Goal: Task Accomplishment & Management: Use online tool/utility

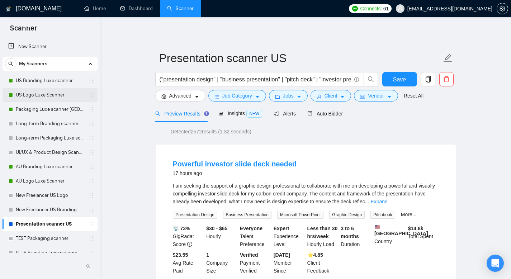
scroll to position [11, 0]
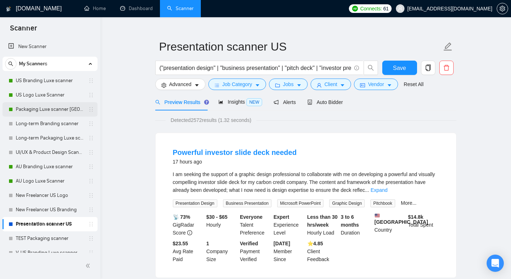
click at [38, 104] on link "Packaging Luxe scanner [GEOGRAPHIC_DATA]" at bounding box center [50, 109] width 68 height 14
click at [402, 67] on span "Save" at bounding box center [399, 68] width 13 height 9
click at [47, 109] on link "Packaging Luxe scanner [GEOGRAPHIC_DATA]" at bounding box center [50, 109] width 68 height 14
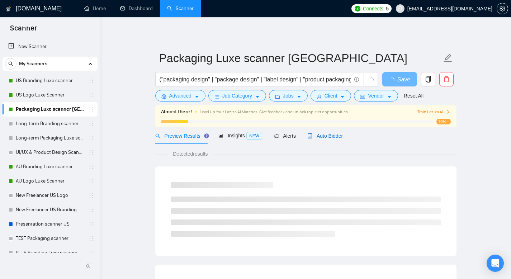
click at [339, 137] on span "Auto Bidder" at bounding box center [326, 136] width 36 height 6
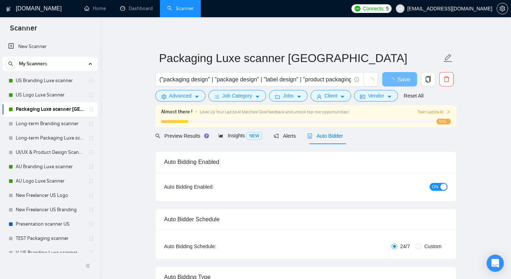
radio input "false"
radio input "true"
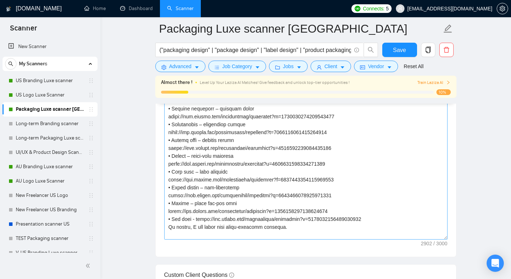
scroll to position [129, 0]
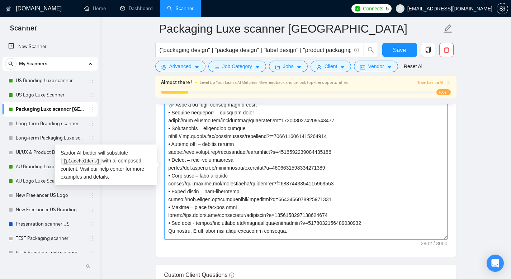
drag, startPoint x: 168, startPoint y: 123, endPoint x: 388, endPoint y: 245, distance: 251.0
click at [388, 240] on textarea "Cover letter template:" at bounding box center [305, 158] width 283 height 161
drag, startPoint x: 258, startPoint y: 116, endPoint x: 170, endPoint y: 116, distance: 87.2
click at [170, 116] on textarea "Cover letter template:" at bounding box center [305, 158] width 283 height 161
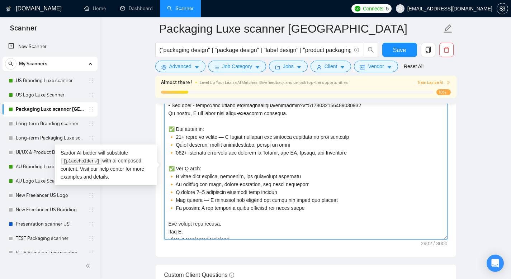
scroll to position [253, 0]
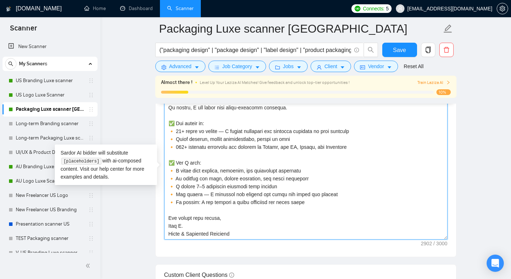
drag, startPoint x: 218, startPoint y: 241, endPoint x: 166, endPoint y: 232, distance: 52.1
click at [166, 232] on textarea "Cover letter template:" at bounding box center [305, 158] width 283 height 161
